Goal: Task Accomplishment & Management: Complete application form

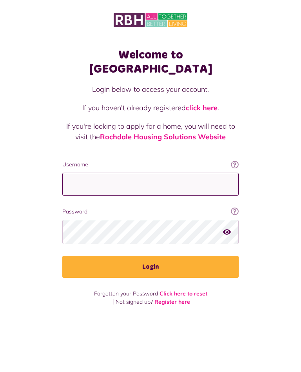
type input "**********"
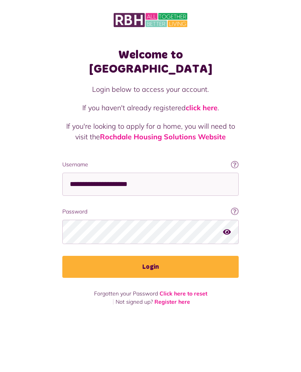
click at [151, 256] on button "Login" at bounding box center [150, 267] width 177 height 22
click at [154, 256] on button "Login" at bounding box center [150, 267] width 177 height 22
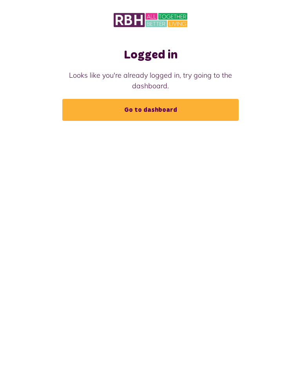
click at [159, 111] on link "Go to dashboard" at bounding box center [150, 110] width 177 height 22
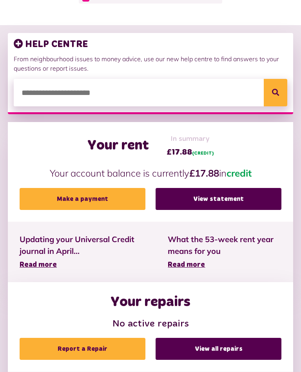
scroll to position [89, 0]
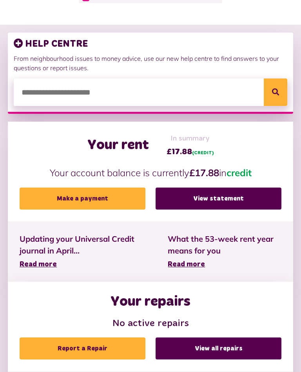
click at [47, 261] on span "Read more" at bounding box center [38, 264] width 37 height 7
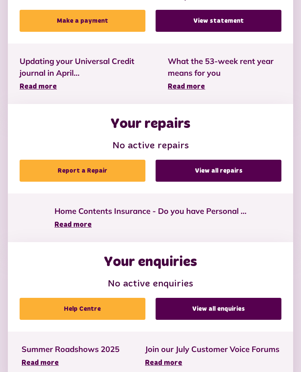
scroll to position [268, 0]
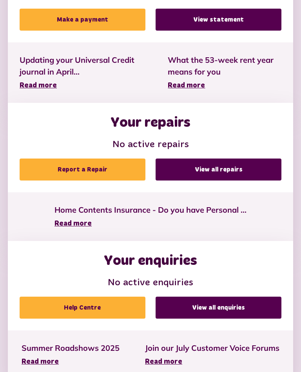
click at [212, 168] on link "View all repairs" at bounding box center [219, 170] width 126 height 22
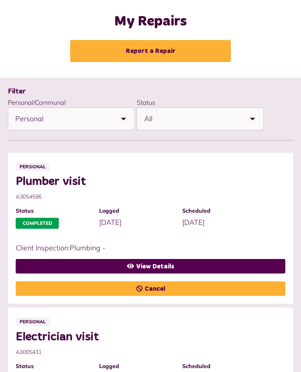
scroll to position [35, 0]
click at [153, 267] on link "View Details" at bounding box center [151, 266] width 270 height 15
click at [157, 259] on link "View Details" at bounding box center [151, 266] width 270 height 15
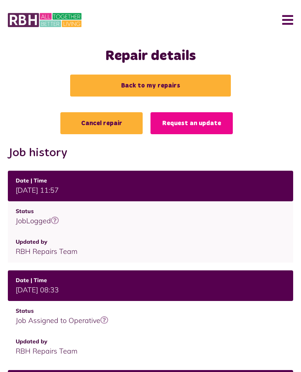
click at [152, 86] on link "Back to my repairs" at bounding box center [150, 86] width 161 height 22
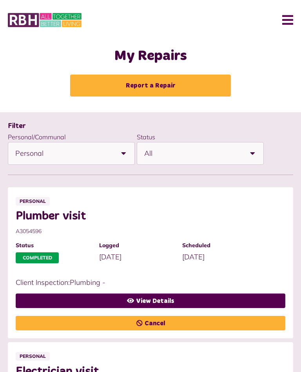
click at [126, 153] on b at bounding box center [124, 153] width 22 height 22
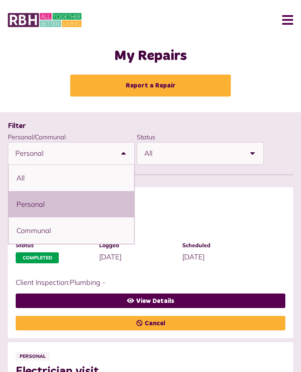
click at [239, 214] on span "Plumber visit" at bounding box center [147, 216] width 262 height 14
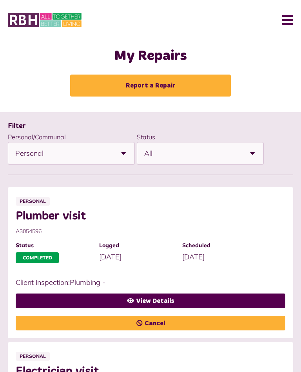
click at [124, 153] on b at bounding box center [124, 153] width 22 height 22
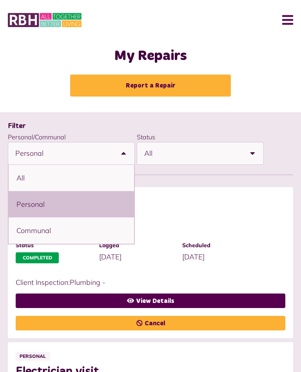
click at [34, 179] on li "All" at bounding box center [72, 178] width 126 height 26
select select "***"
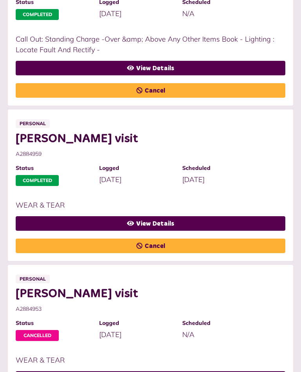
scroll to position [720, 0]
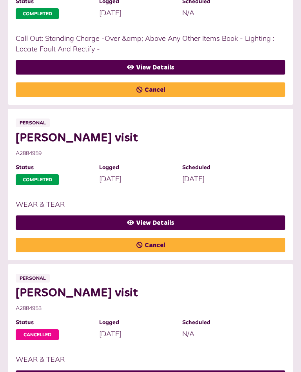
click at [160, 220] on link "View Details" at bounding box center [151, 223] width 270 height 15
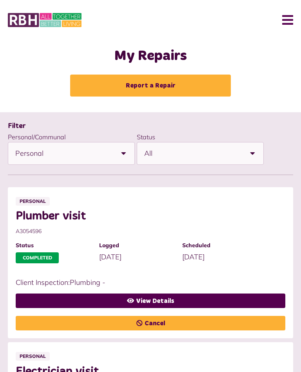
click at [153, 82] on link "Report a Repair" at bounding box center [150, 86] width 161 height 22
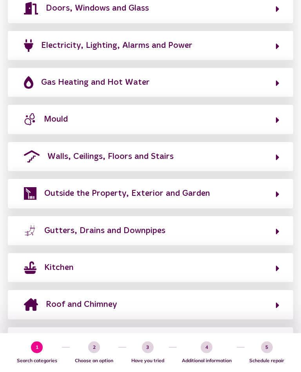
click at [277, 265] on icon "button" at bounding box center [278, 268] width 4 height 9
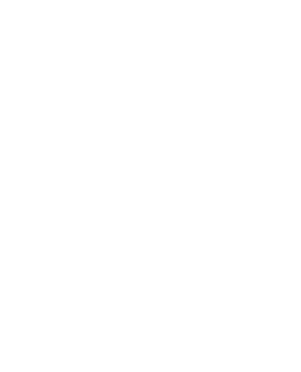
scroll to position [43, 0]
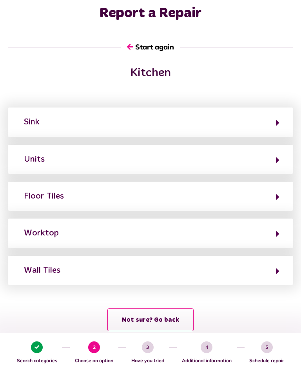
click at [277, 161] on icon "button" at bounding box center [278, 159] width 4 height 9
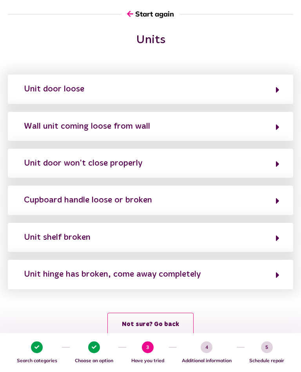
scroll to position [79, 0]
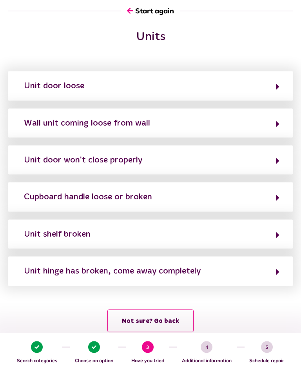
click at [276, 271] on button "Unit hinge has broken, come away completely" at bounding box center [151, 271] width 258 height 13
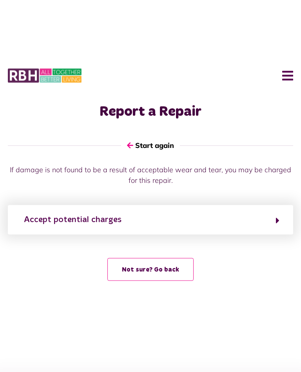
scroll to position [0, 0]
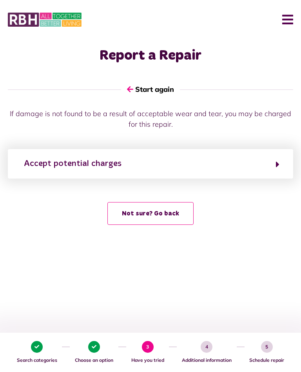
click at [277, 169] on icon "button" at bounding box center [278, 164] width 4 height 9
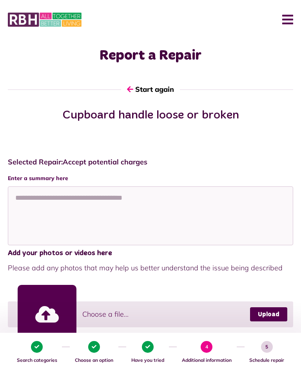
scroll to position [0, 0]
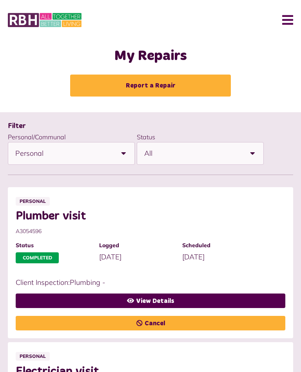
click at [287, 20] on button "Menu" at bounding box center [285, 20] width 17 height 24
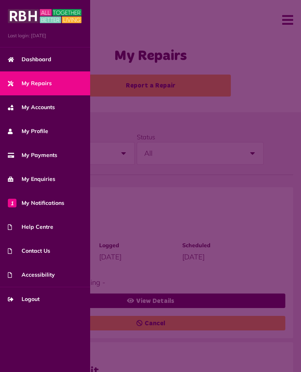
click at [34, 299] on span "Logout" at bounding box center [24, 299] width 32 height 8
